Goal: Browse casually

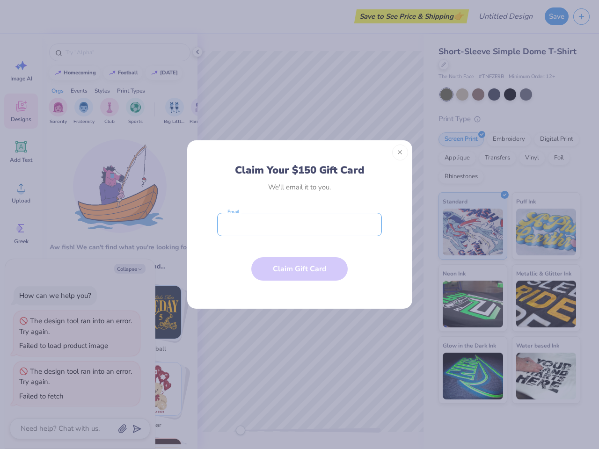
type textarea "x"
click at [299, 225] on input "email" at bounding box center [299, 224] width 165 height 23
click at [400, 153] on button "Close" at bounding box center [400, 153] width 16 height 16
